Goal: Information Seeking & Learning: Learn about a topic

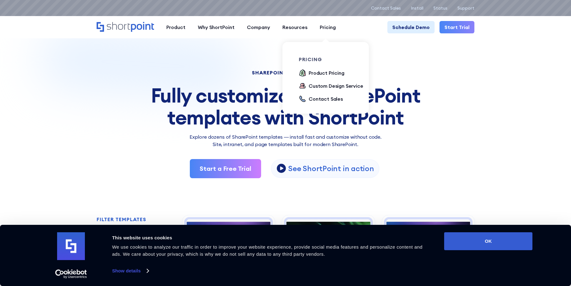
click at [322, 67] on div "pricing Product Pricing Custom Design Service Contact Sales" at bounding box center [333, 80] width 69 height 46
click at [323, 78] on ul "Product Pricing Custom Design Service Contact Sales" at bounding box center [333, 86] width 69 height 34
click at [330, 73] on div "Product Pricing" at bounding box center [326, 72] width 36 height 7
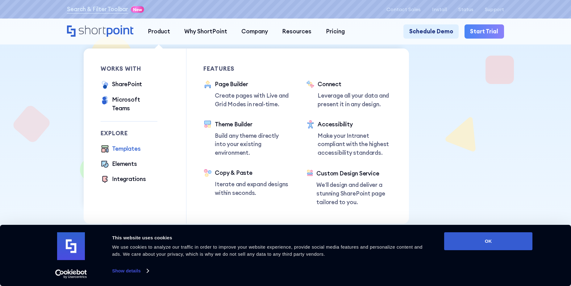
click at [124, 144] on div "Templates" at bounding box center [126, 148] width 28 height 9
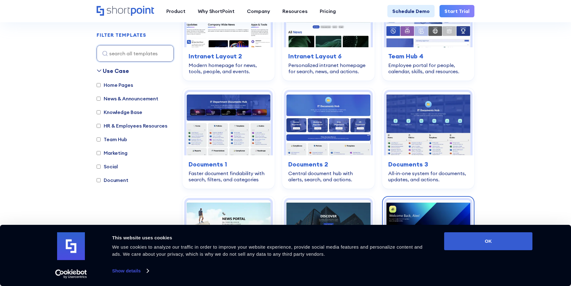
scroll to position [154, 0]
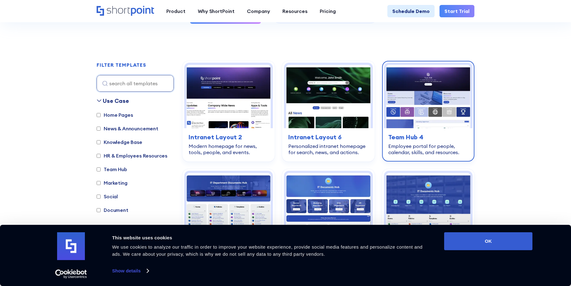
click at [417, 135] on h3 "Team Hub 4" at bounding box center [428, 136] width 80 height 9
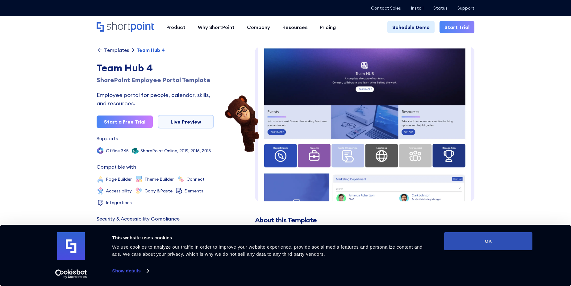
click at [502, 237] on button "OK" at bounding box center [488, 241] width 88 height 18
